Goal: Navigation & Orientation: Find specific page/section

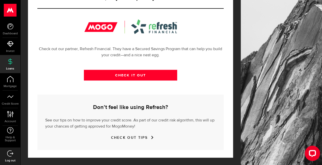
scroll to position [187, 0]
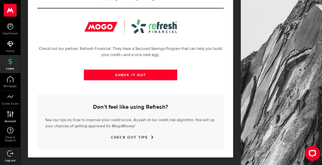
click at [11, 116] on icon at bounding box center [10, 114] width 7 height 6
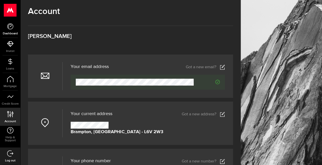
click at [11, 30] on link "Dashboard" at bounding box center [10, 28] width 20 height 17
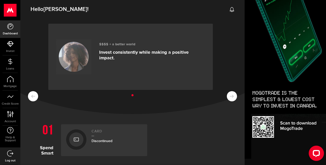
click at [229, 96] on ul at bounding box center [132, 95] width 209 height 7
click at [94, 142] on span "Discontinued" at bounding box center [102, 141] width 21 height 4
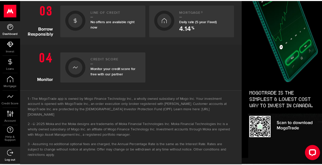
scroll to position [215, 0]
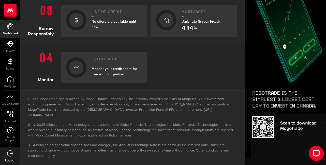
click at [87, 25] on link "Line of credit No offers are available right now" at bounding box center [104, 21] width 86 height 32
